Goal: Task Accomplishment & Management: Manage account settings

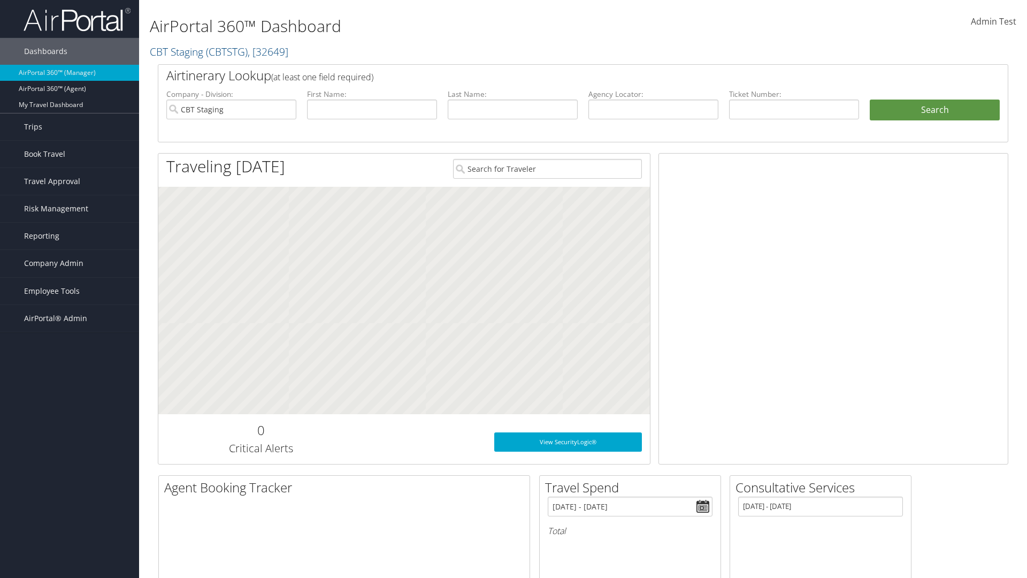
click at [70, 493] on link "Airtinerary® Settings" at bounding box center [69, 493] width 139 height 16
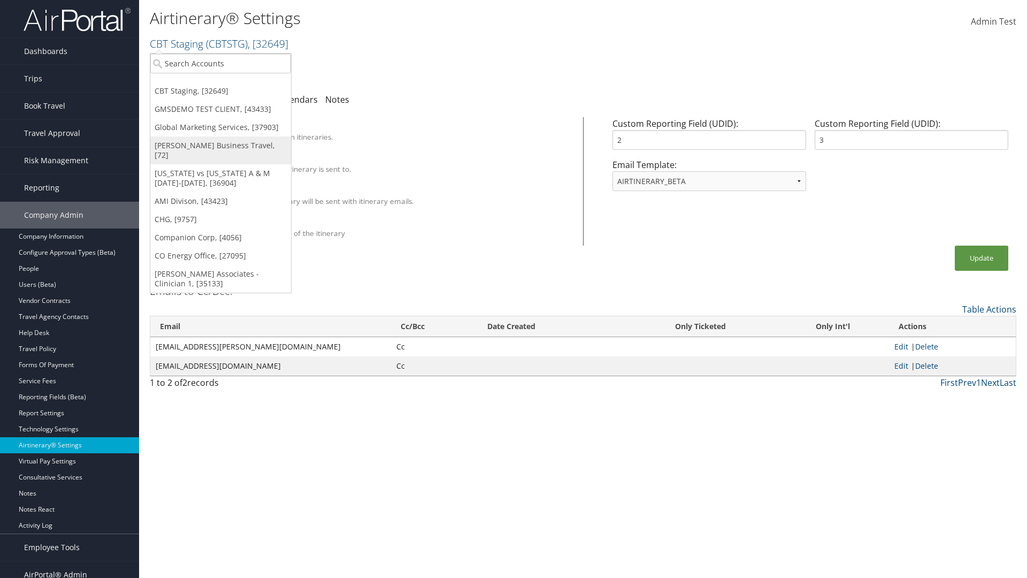
click at [220, 146] on link "[PERSON_NAME] Business Travel, [72]" at bounding box center [220, 150] width 141 height 28
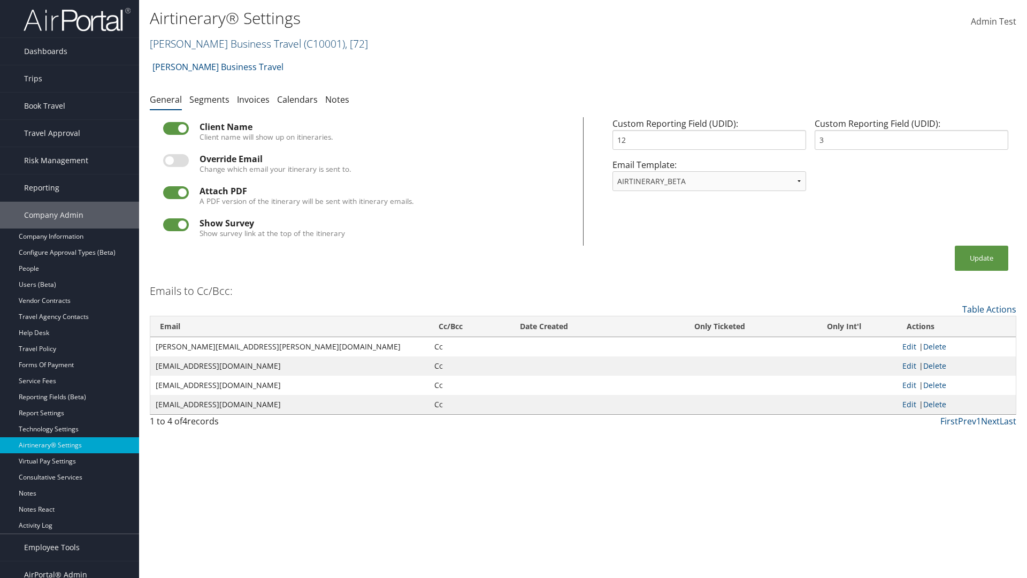
click at [220, 43] on link "Christopherson Business Travel ( C10001 ) , [ 72 ]" at bounding box center [259, 43] width 218 height 14
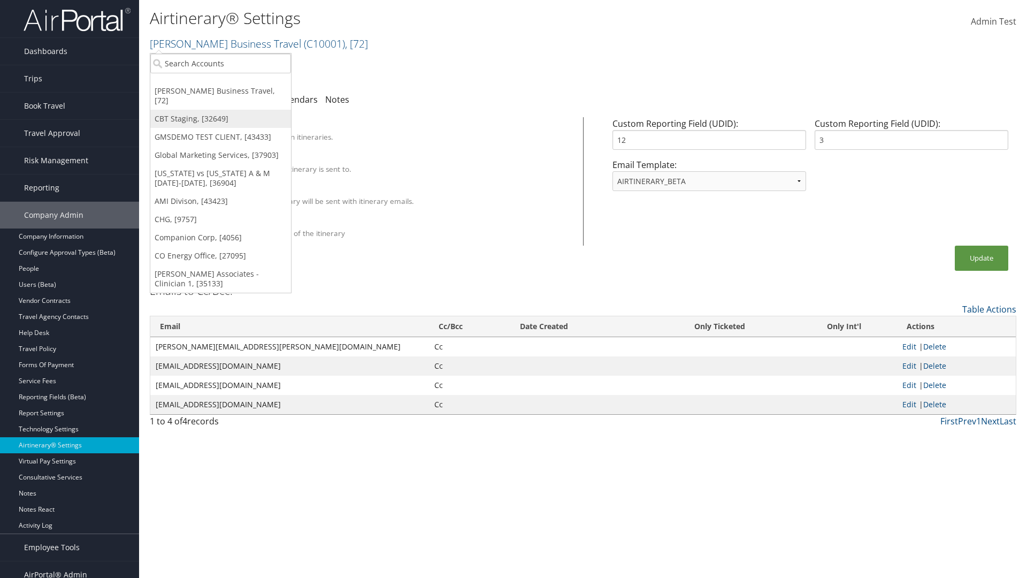
click at [220, 110] on link "CBT Staging, [32649]" at bounding box center [220, 119] width 141 height 18
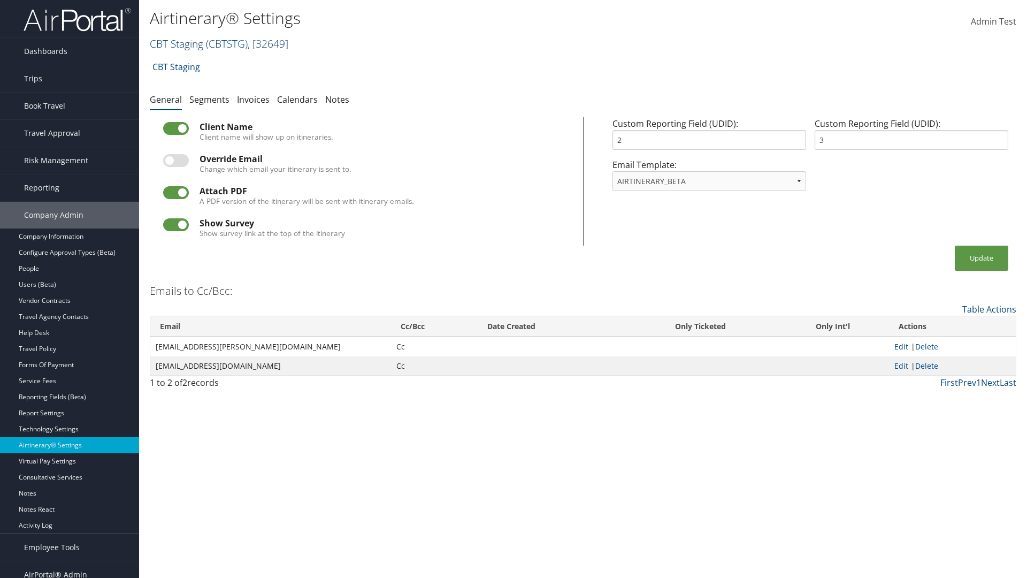
click at [177, 43] on link "CBT Staging ( CBTSTG ) , [ 32649 ]" at bounding box center [219, 43] width 139 height 14
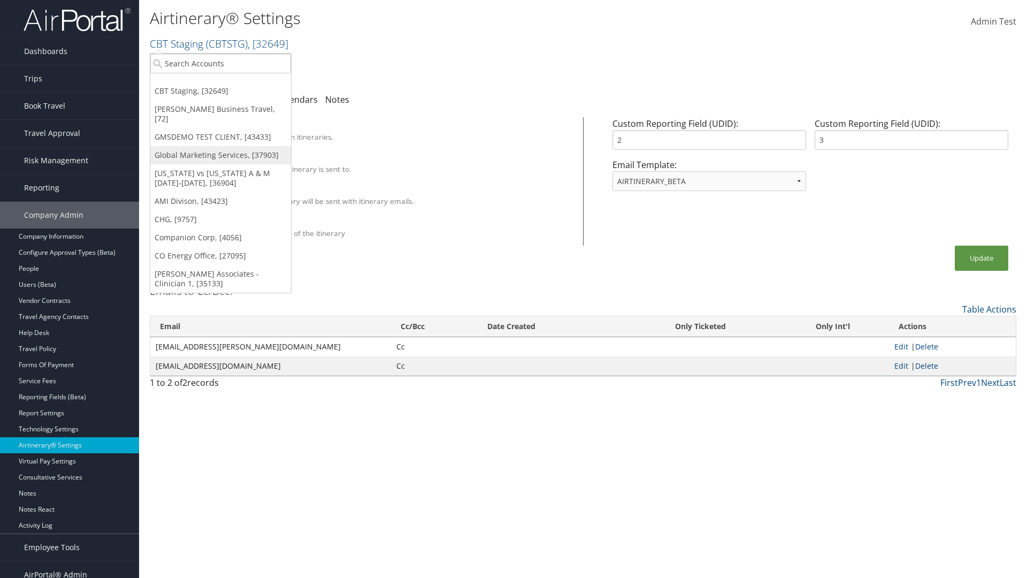
click at [220, 146] on link "Global Marketing Services, [37903]" at bounding box center [220, 155] width 141 height 18
